Goal: Task Accomplishment & Management: Use online tool/utility

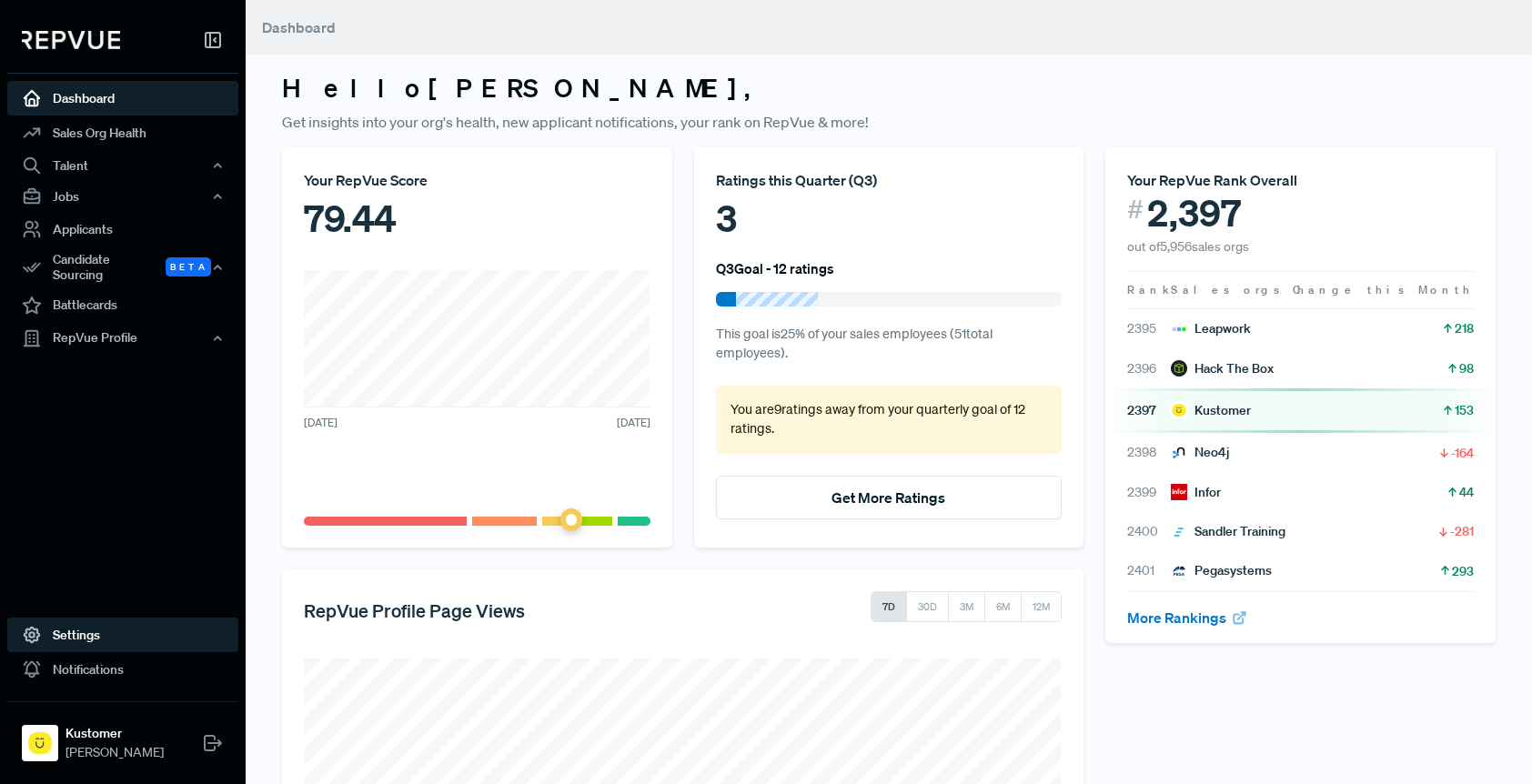
click at [112, 635] on link "Settings" at bounding box center [122, 634] width 231 height 35
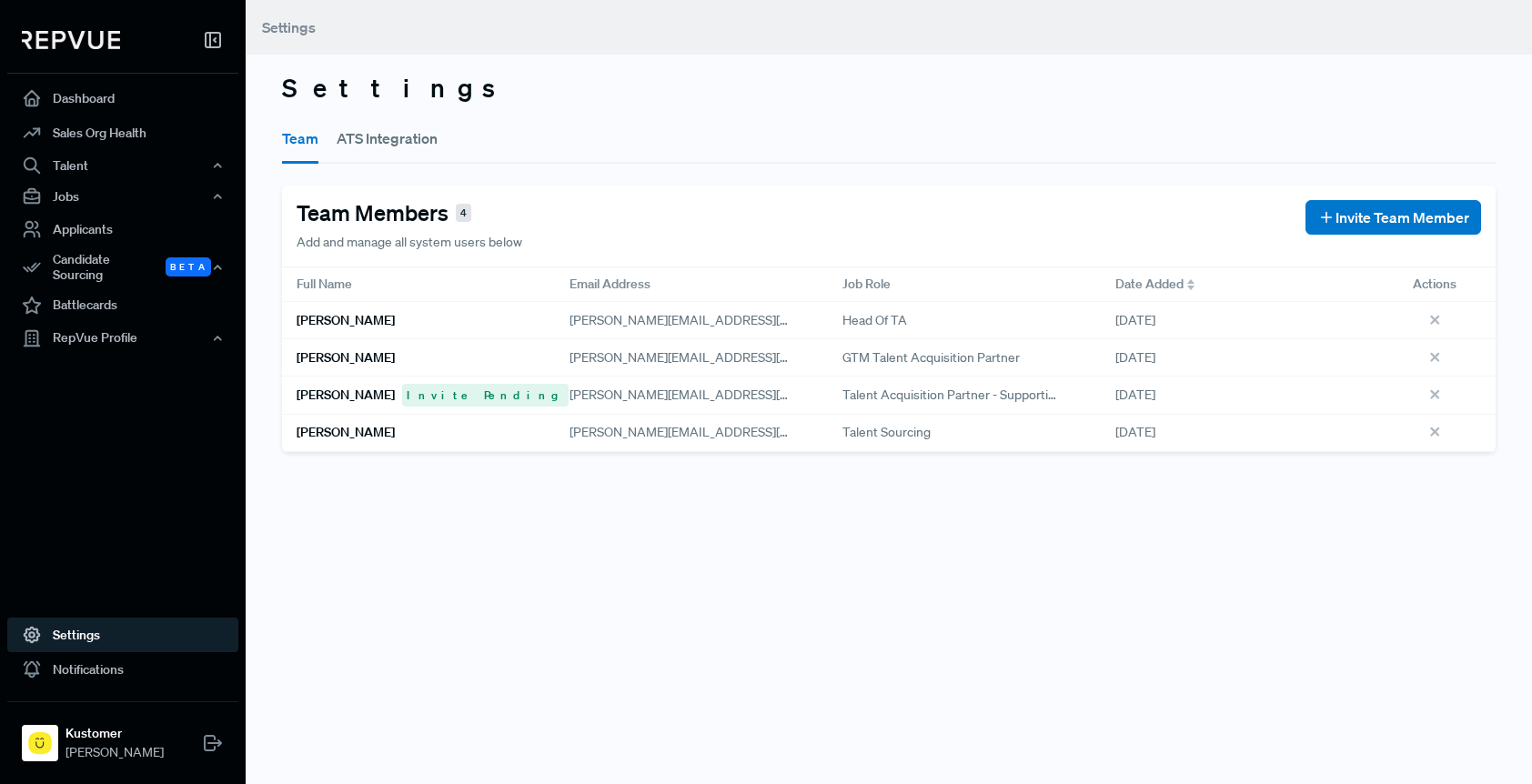
click at [409, 144] on button "ATS Integration" at bounding box center [387, 138] width 101 height 51
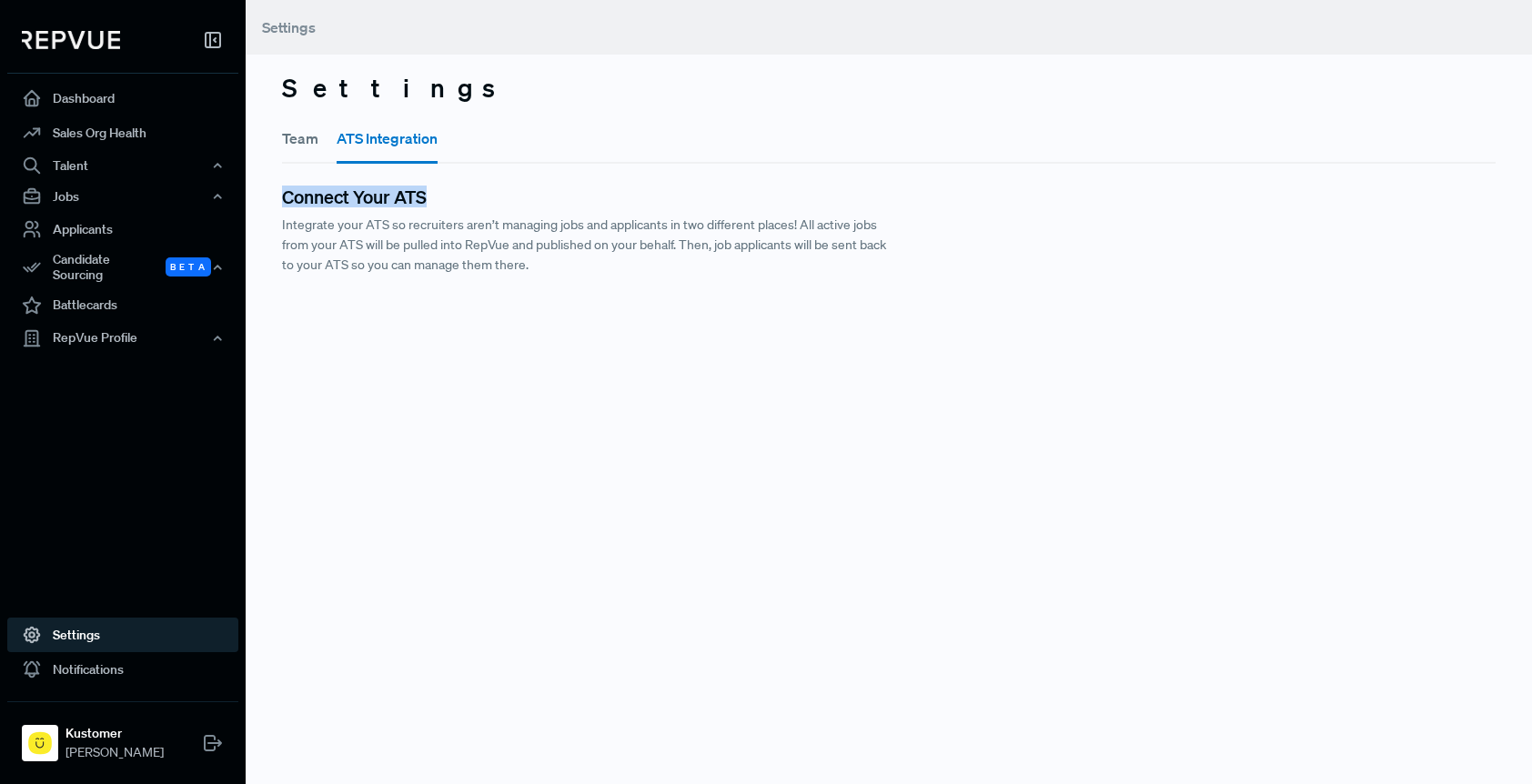
drag, startPoint x: 282, startPoint y: 197, endPoint x: 447, endPoint y: 197, distance: 165.0
click at [447, 197] on h5 "Connect Your ATS" at bounding box center [889, 196] width 1214 height 22
copy h5 "Connect Your ATS"
